Goal: Find specific page/section: Find specific page/section

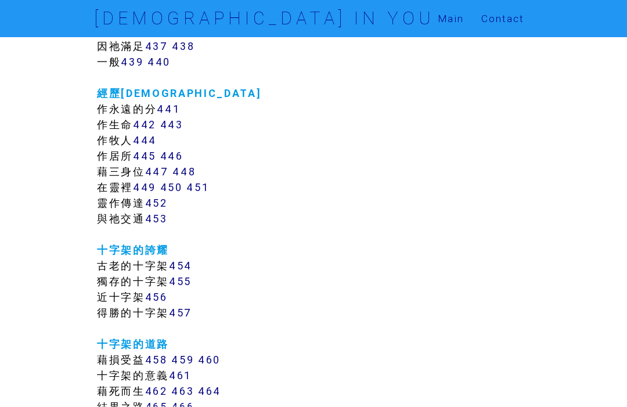
scroll to position [2822, 0]
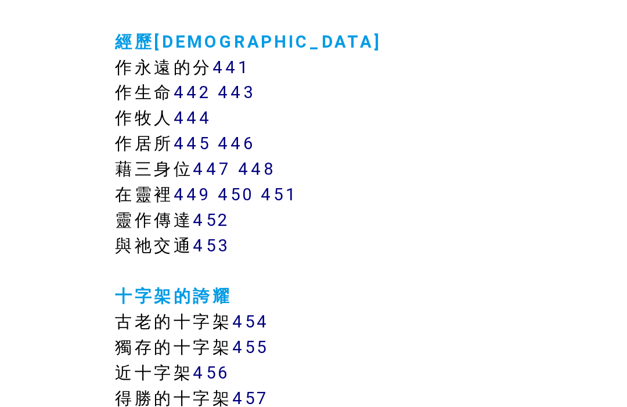
click at [160, 166] on link "450" at bounding box center [171, 172] width 23 height 13
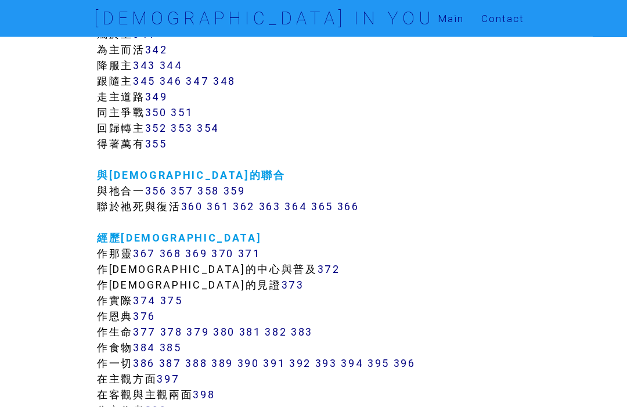
scroll to position [2194, 0]
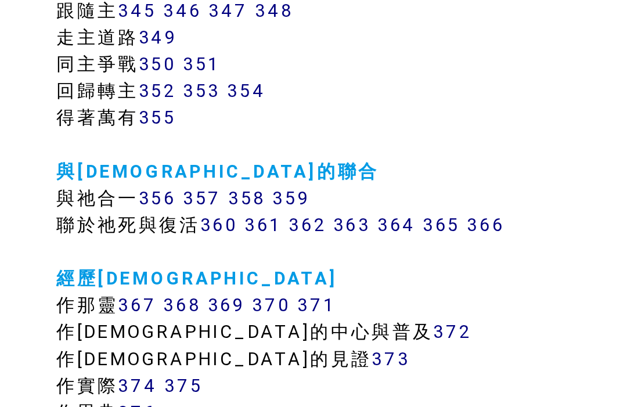
click at [223, 168] on link "359" at bounding box center [234, 174] width 22 height 13
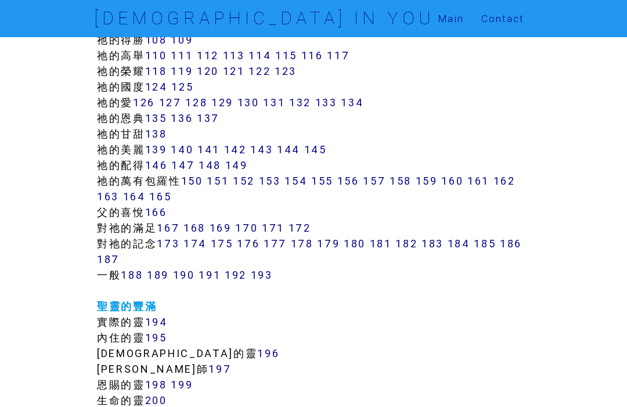
scroll to position [821, 0]
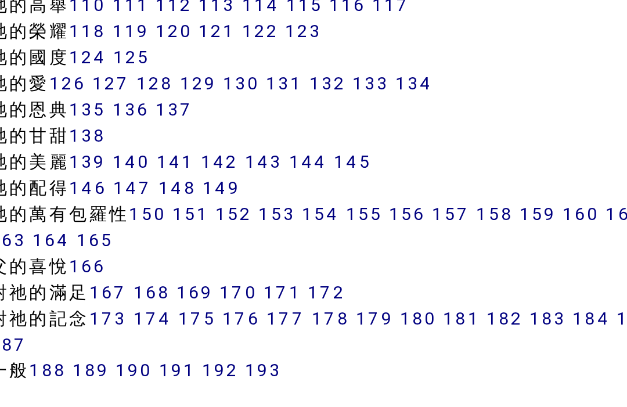
click at [284, 162] on link "154" at bounding box center [295, 168] width 23 height 13
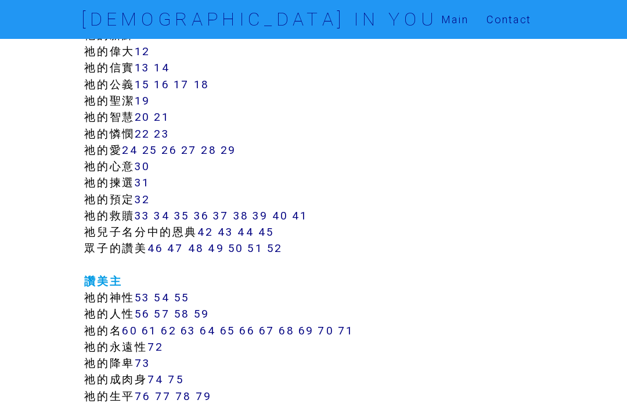
scroll to position [404, 0]
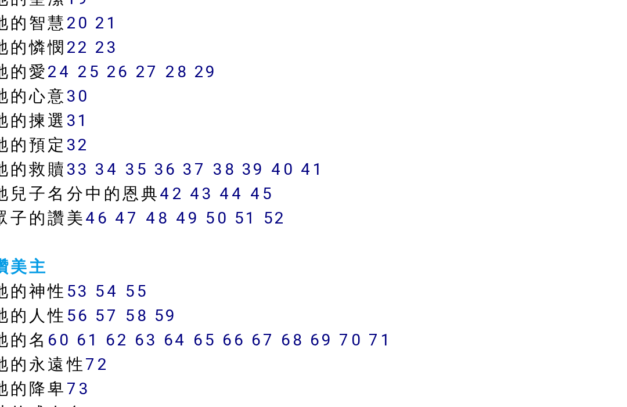
click at [196, 219] on link "48" at bounding box center [203, 225] width 15 height 13
